Goal: Information Seeking & Learning: Learn about a topic

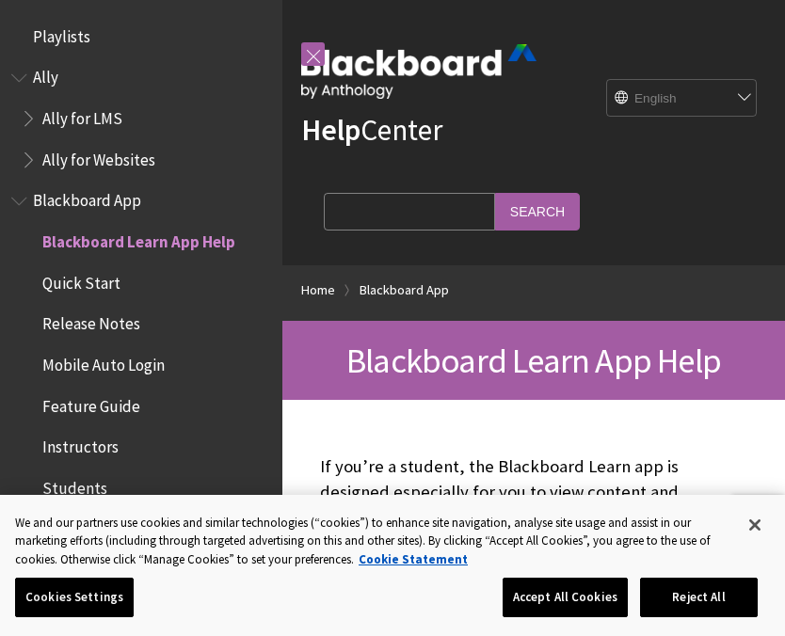
scroll to position [195, 0]
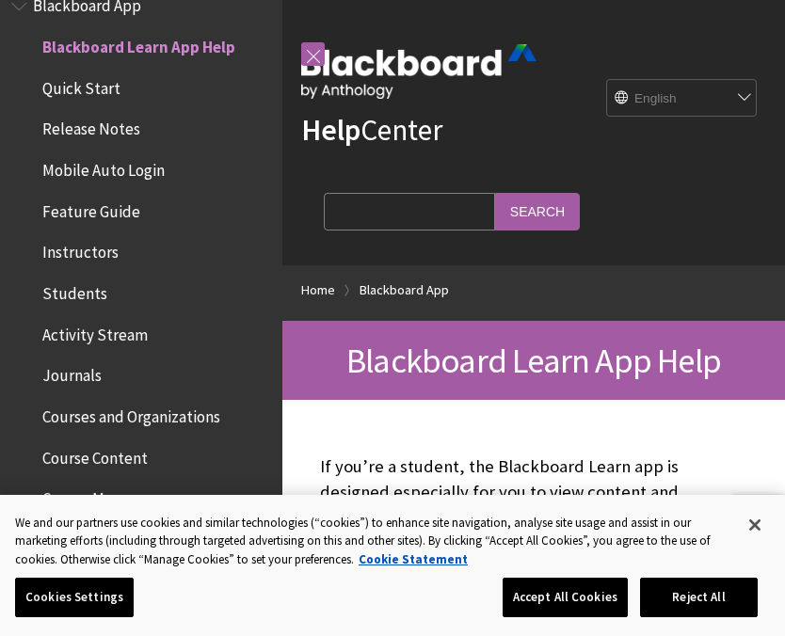
click at [704, 100] on select "English عربية Català Cymraeg Deutsch Español Suomi Français עברית Italiano 日本語 …" at bounding box center [682, 99] width 151 height 38
select select "/ar-sa/Blackboard_App"
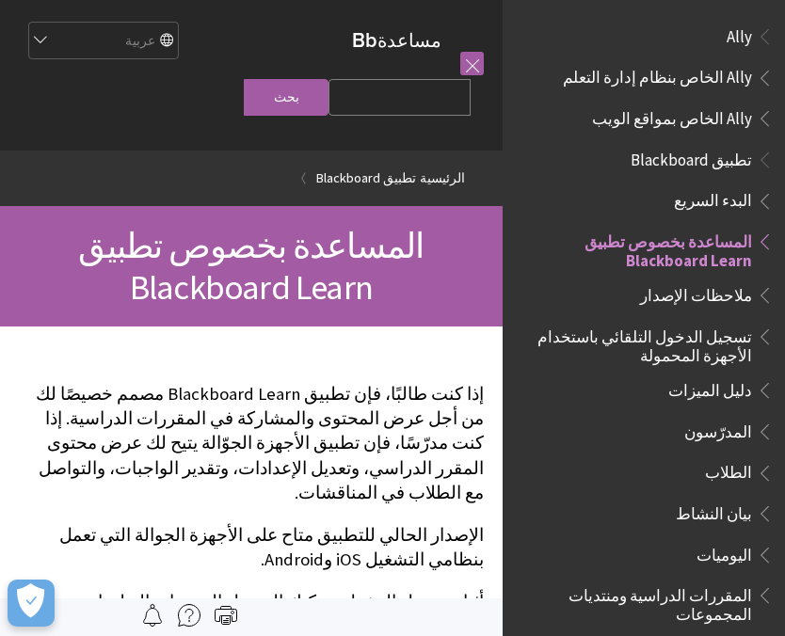
scroll to position [195, 0]
